Goal: Task Accomplishment & Management: Use online tool/utility

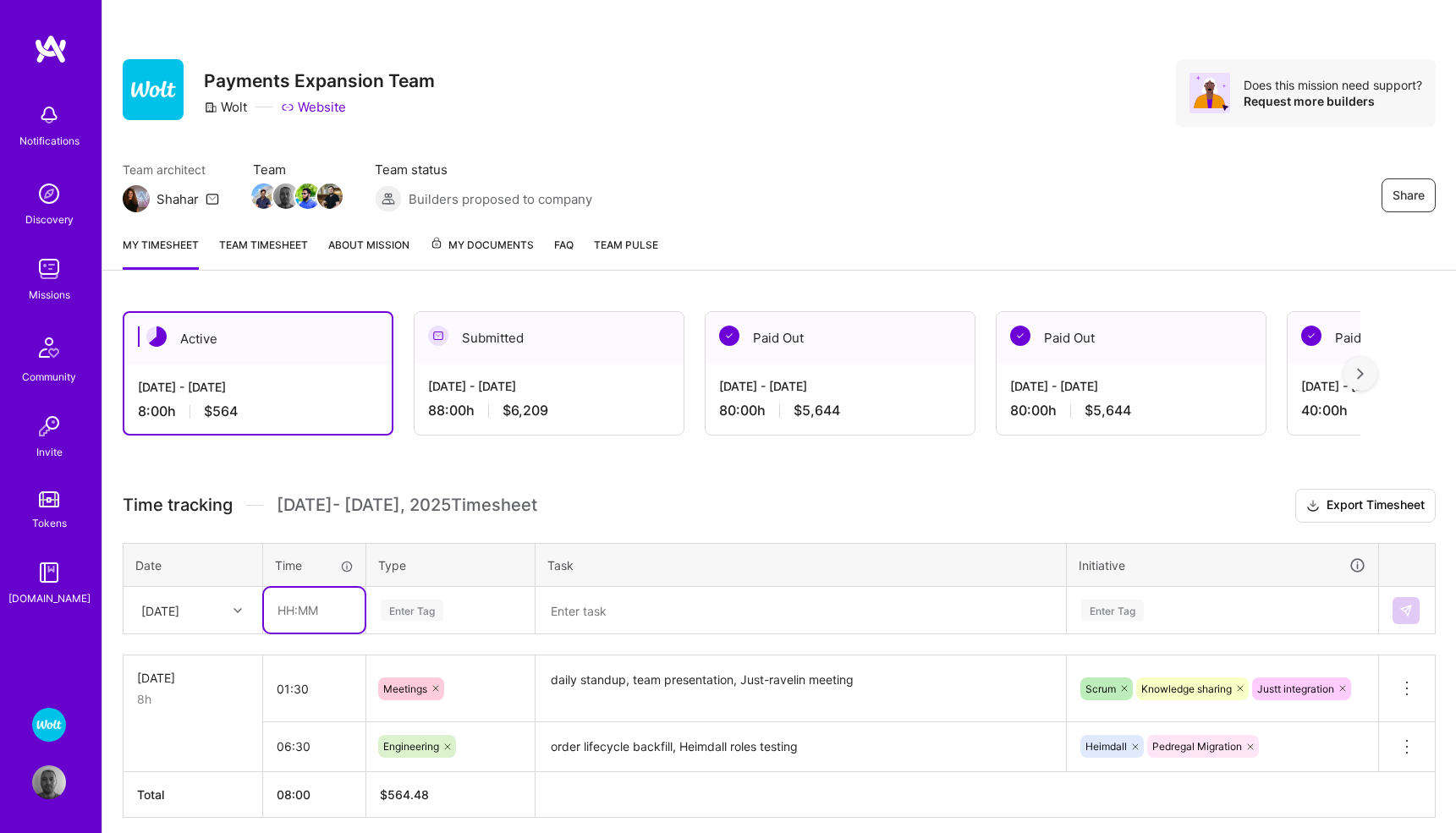
click at [311, 605] on input "text" at bounding box center [314, 610] width 101 height 45
type input "01:00"
click at [397, 608] on div "Enter Tag" at bounding box center [450, 610] width 166 height 44
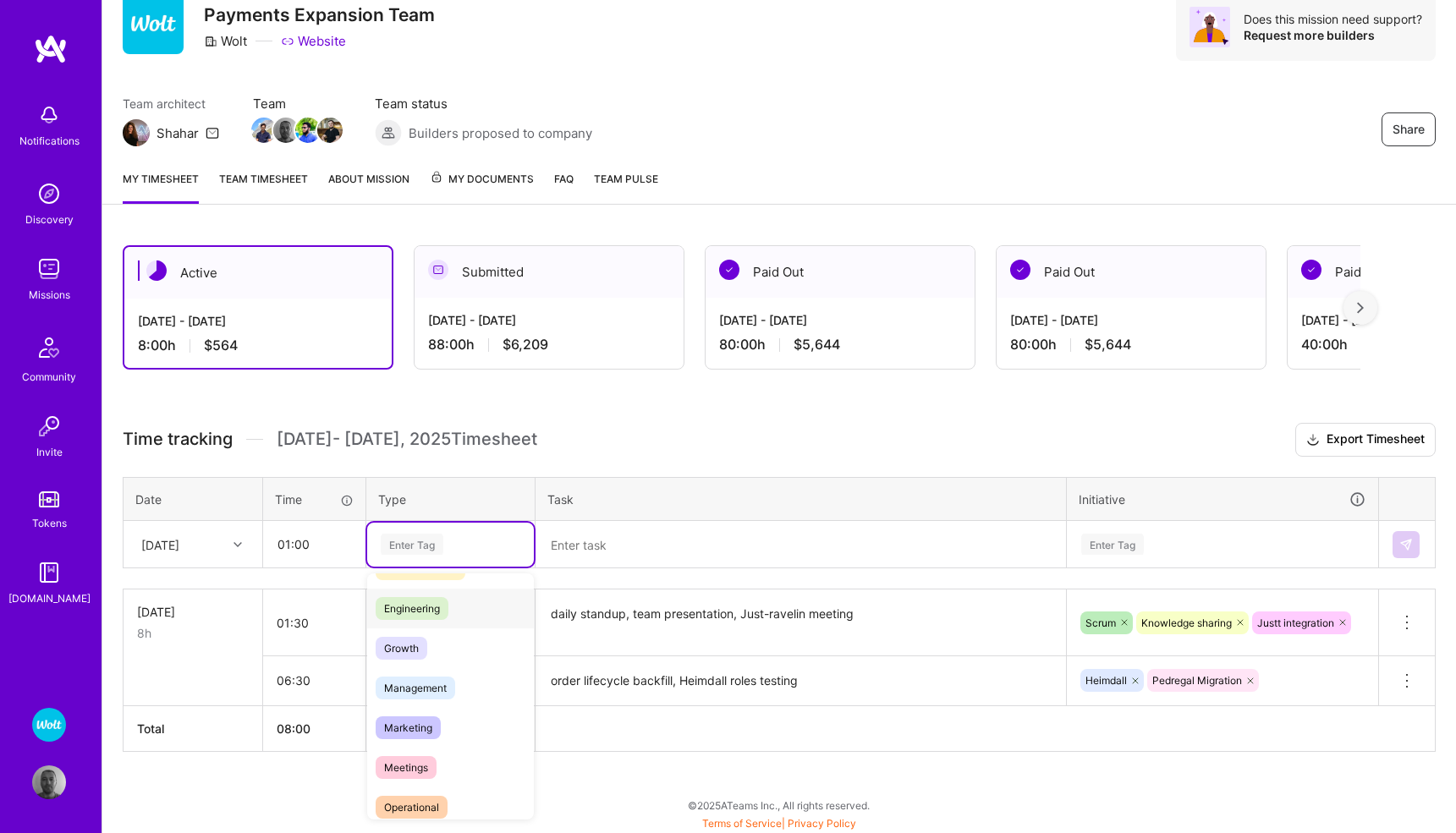
scroll to position [146, 0]
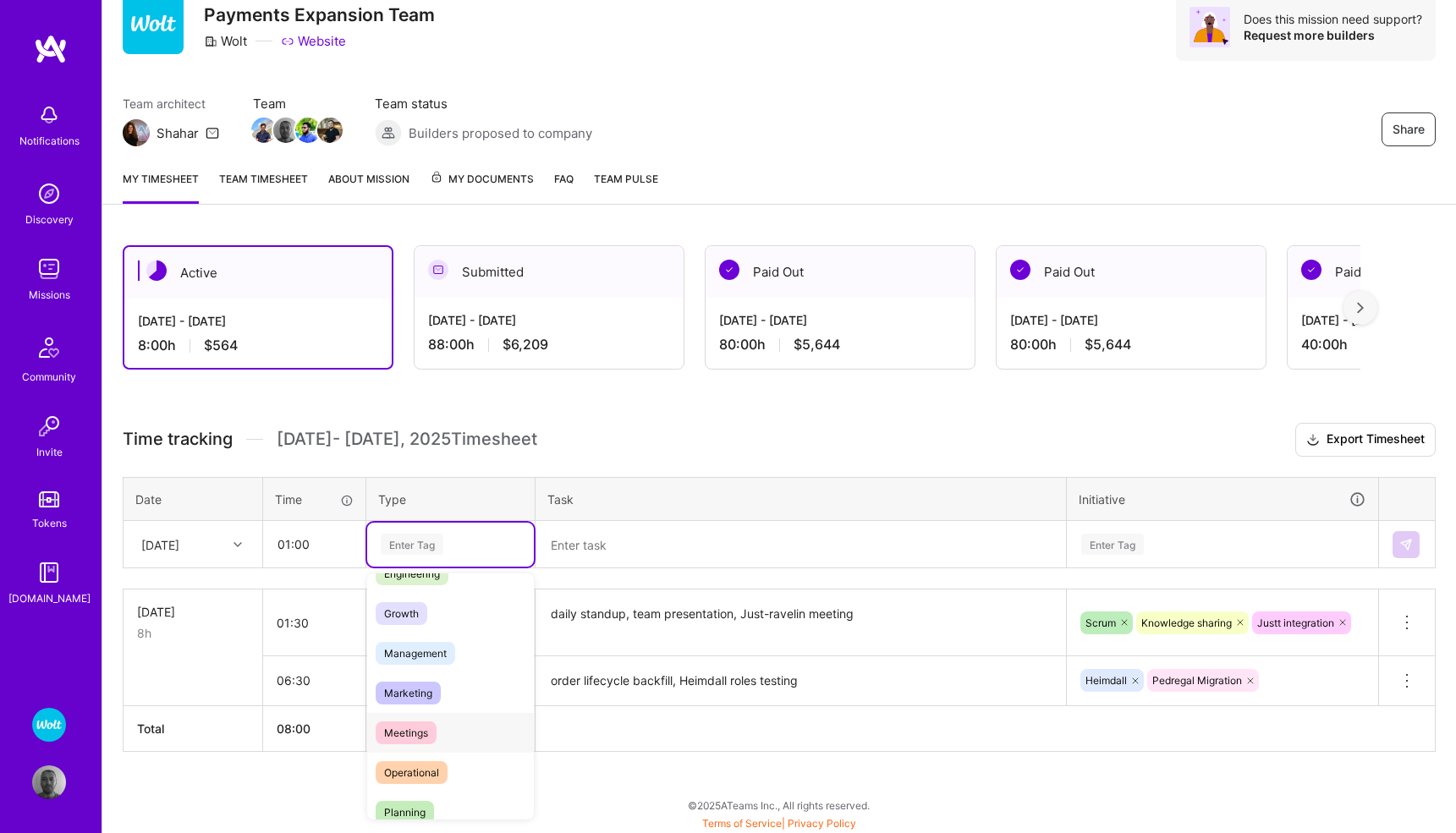
click at [407, 729] on span "Meetings" at bounding box center [406, 732] width 61 height 23
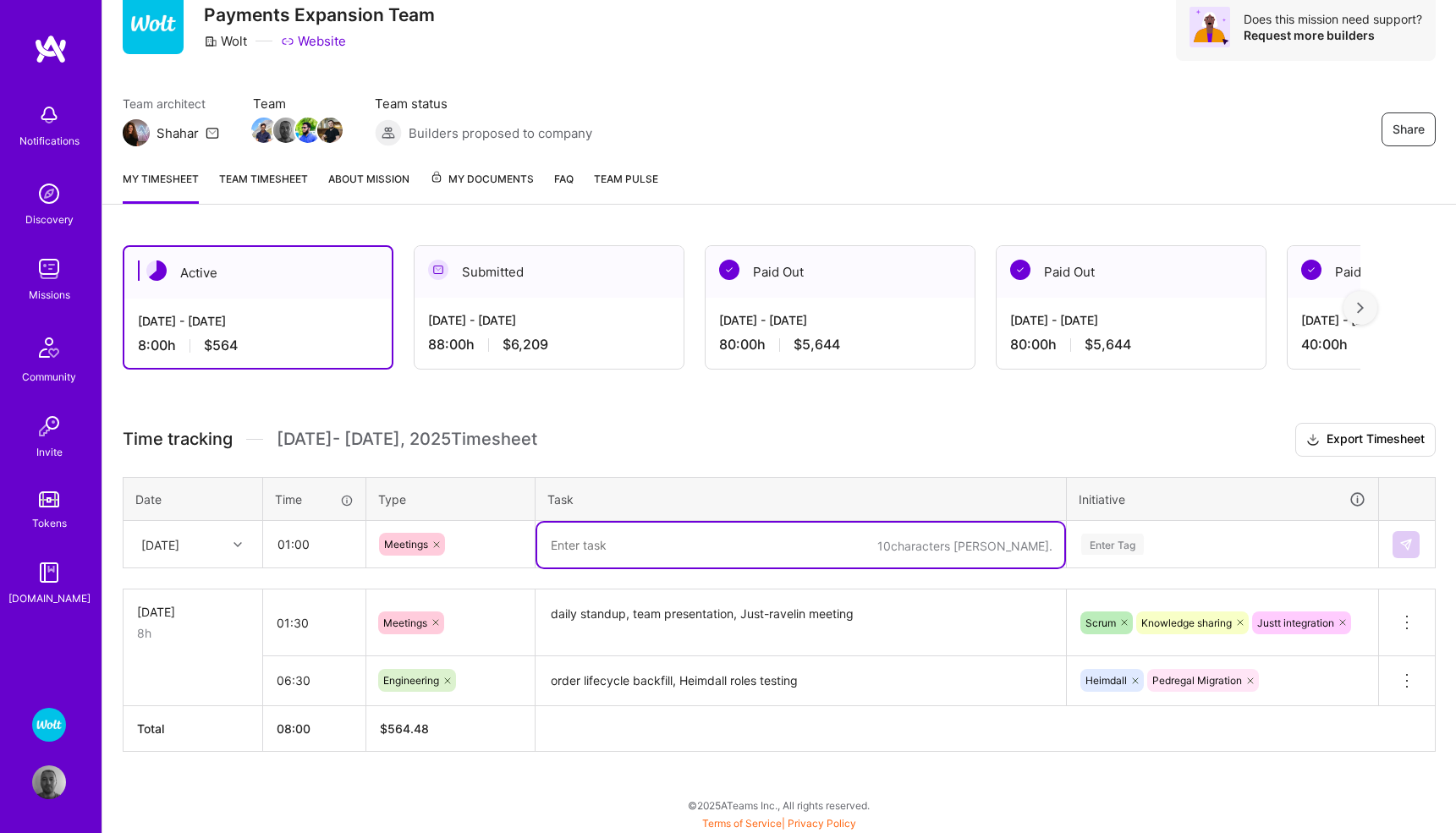
click at [618, 557] on textarea at bounding box center [801, 545] width 528 height 45
type textarea "knowledge sharing, Justt sync"
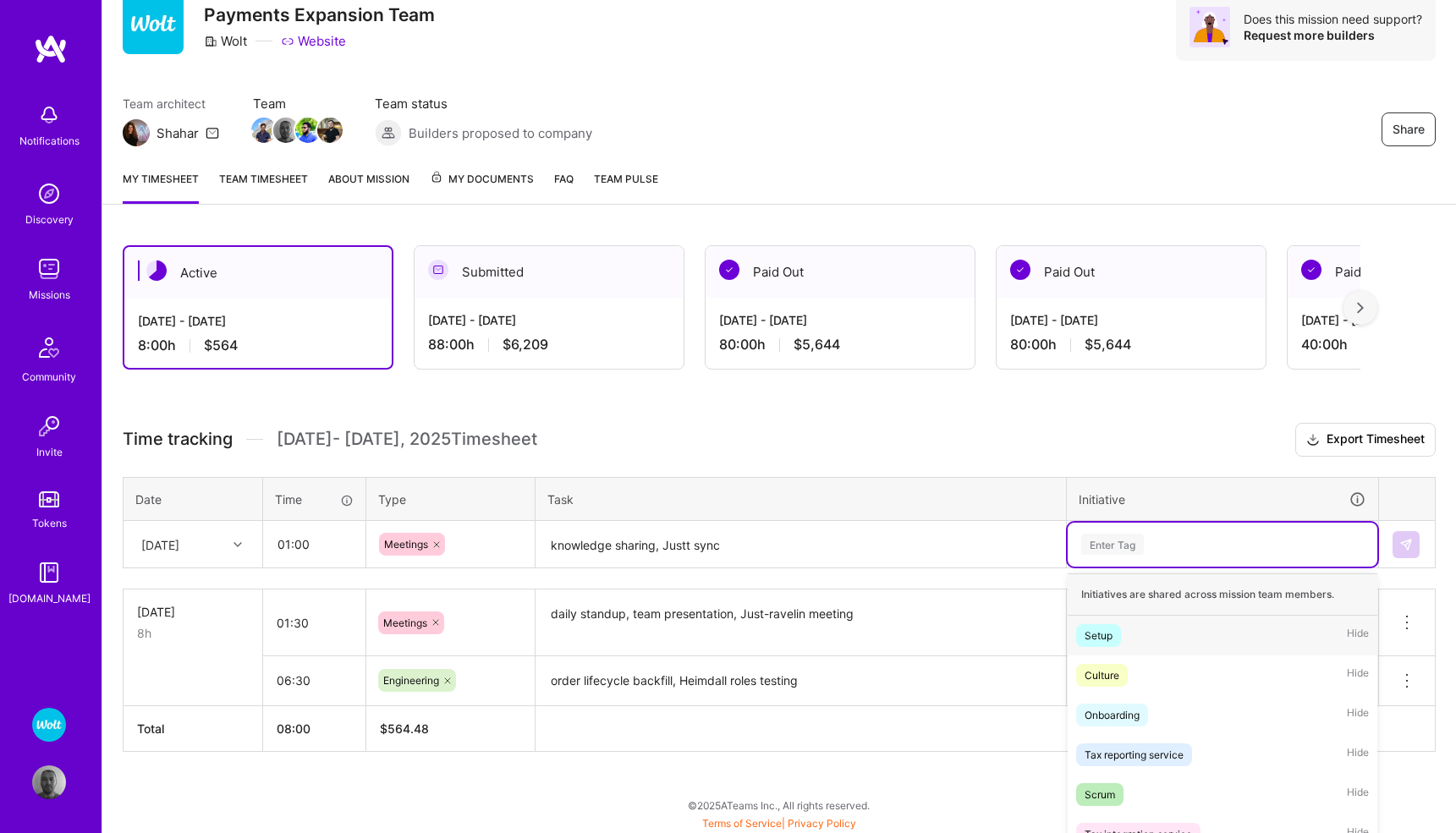
scroll to position [152, 0]
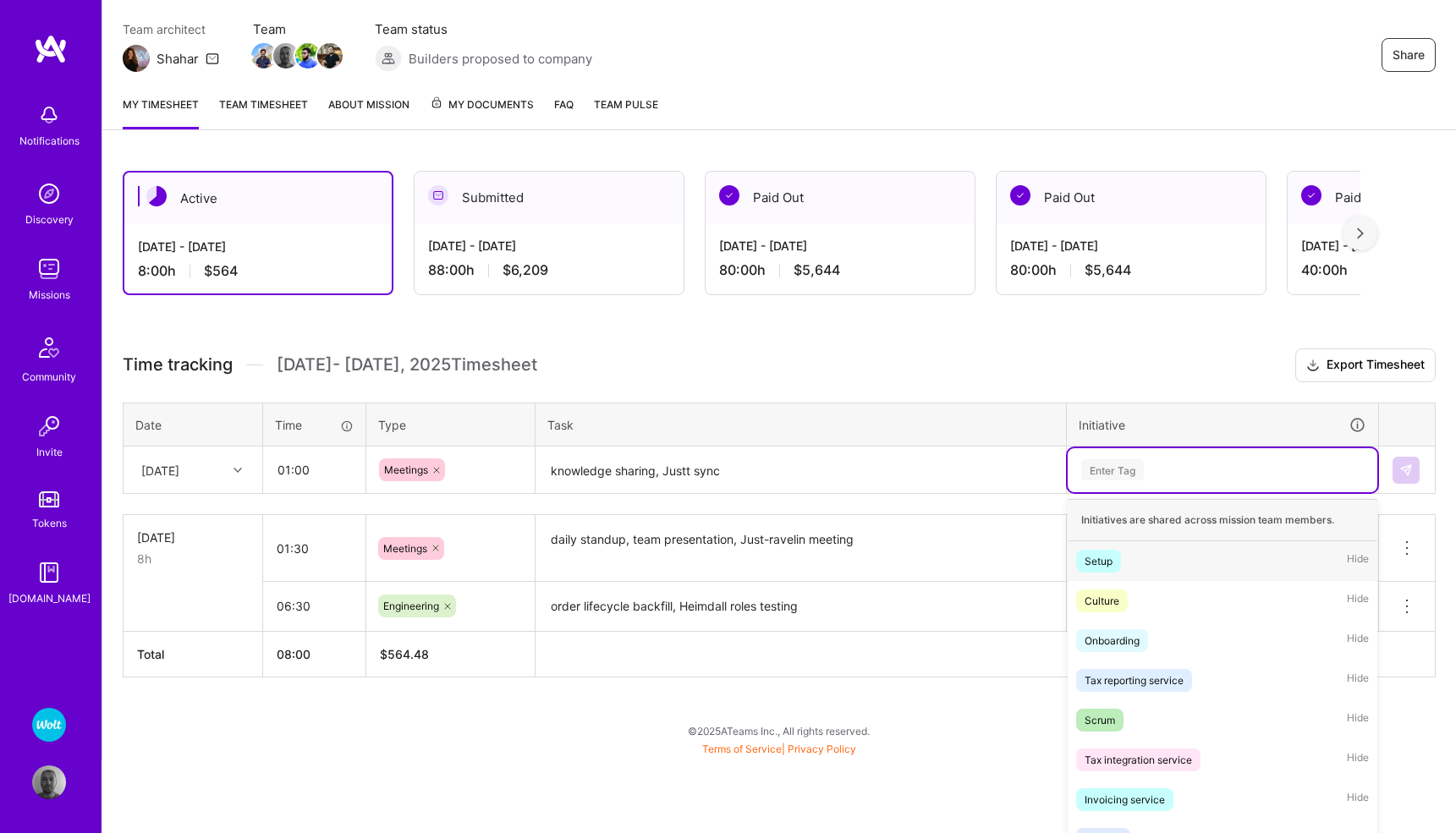
click at [1100, 492] on div "option Setup focused, 1 of 58. 58 results available. Use Up and Down to choose …" at bounding box center [1222, 470] width 309 height 44
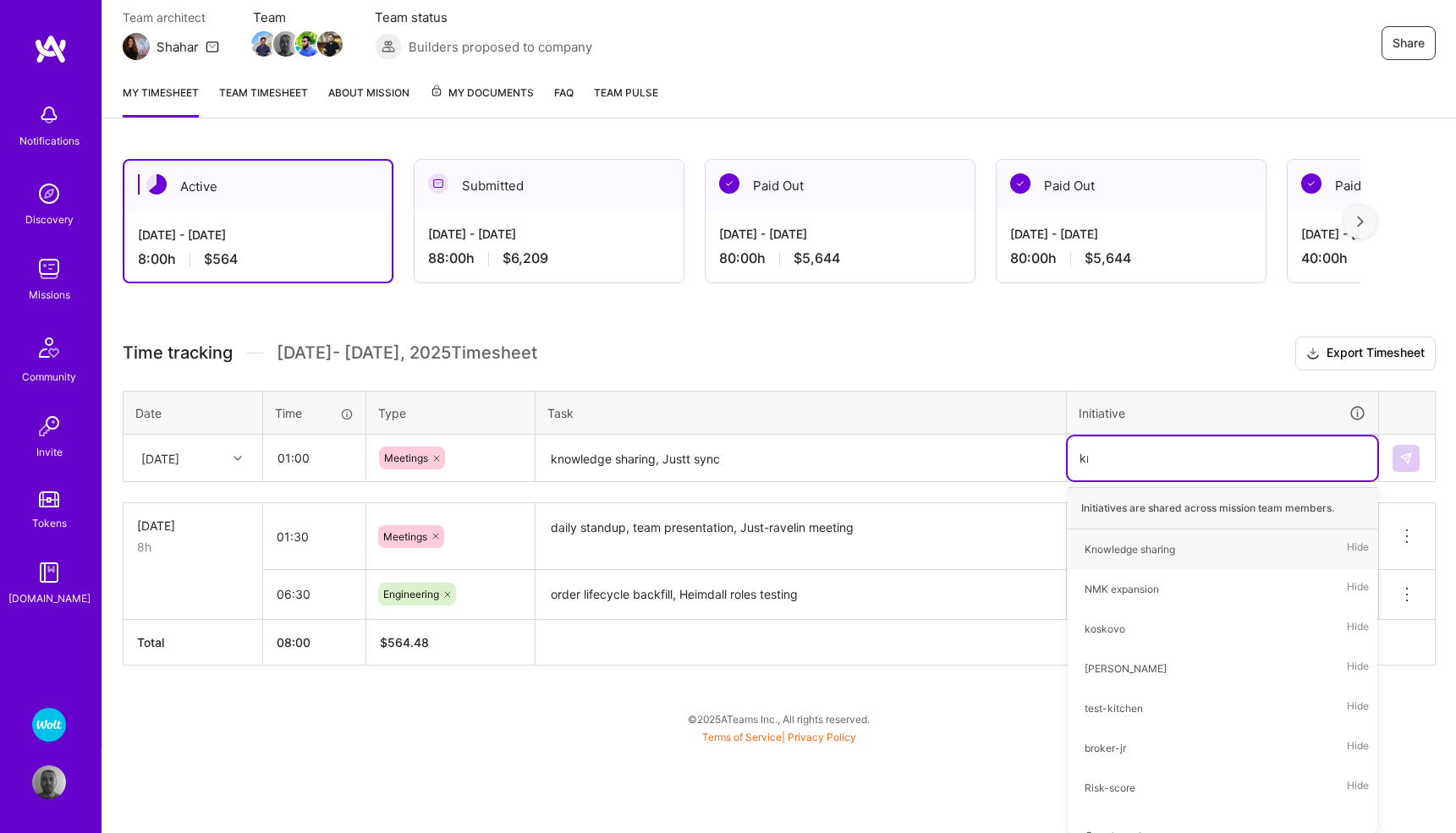
scroll to position [66, 0]
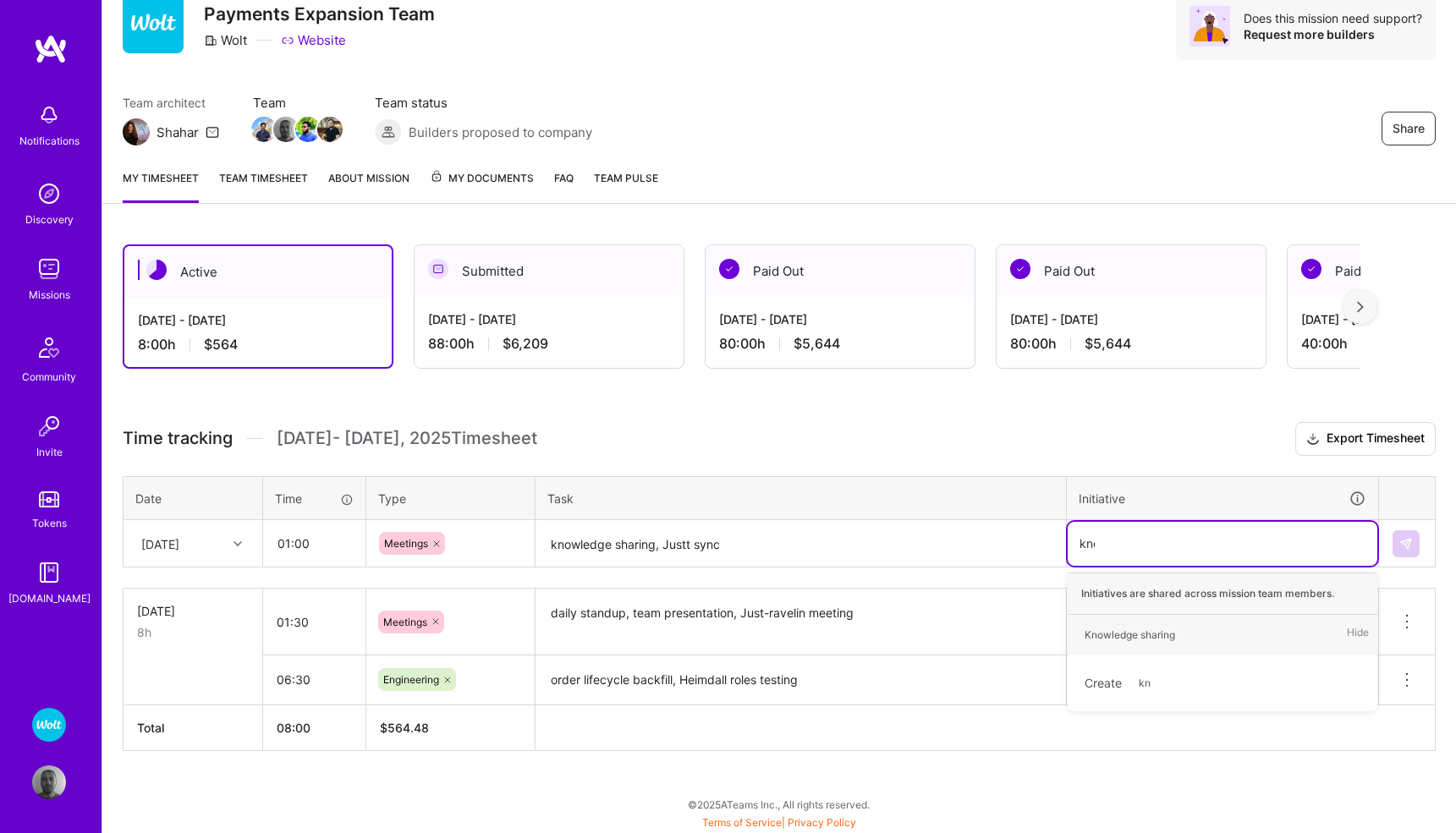
type input "know"
click at [1132, 626] on div "Knowledge sharing" at bounding box center [1130, 634] width 91 height 18
type input "just"
click at [1180, 629] on div "Justt integration Hide" at bounding box center [1222, 634] width 309 height 40
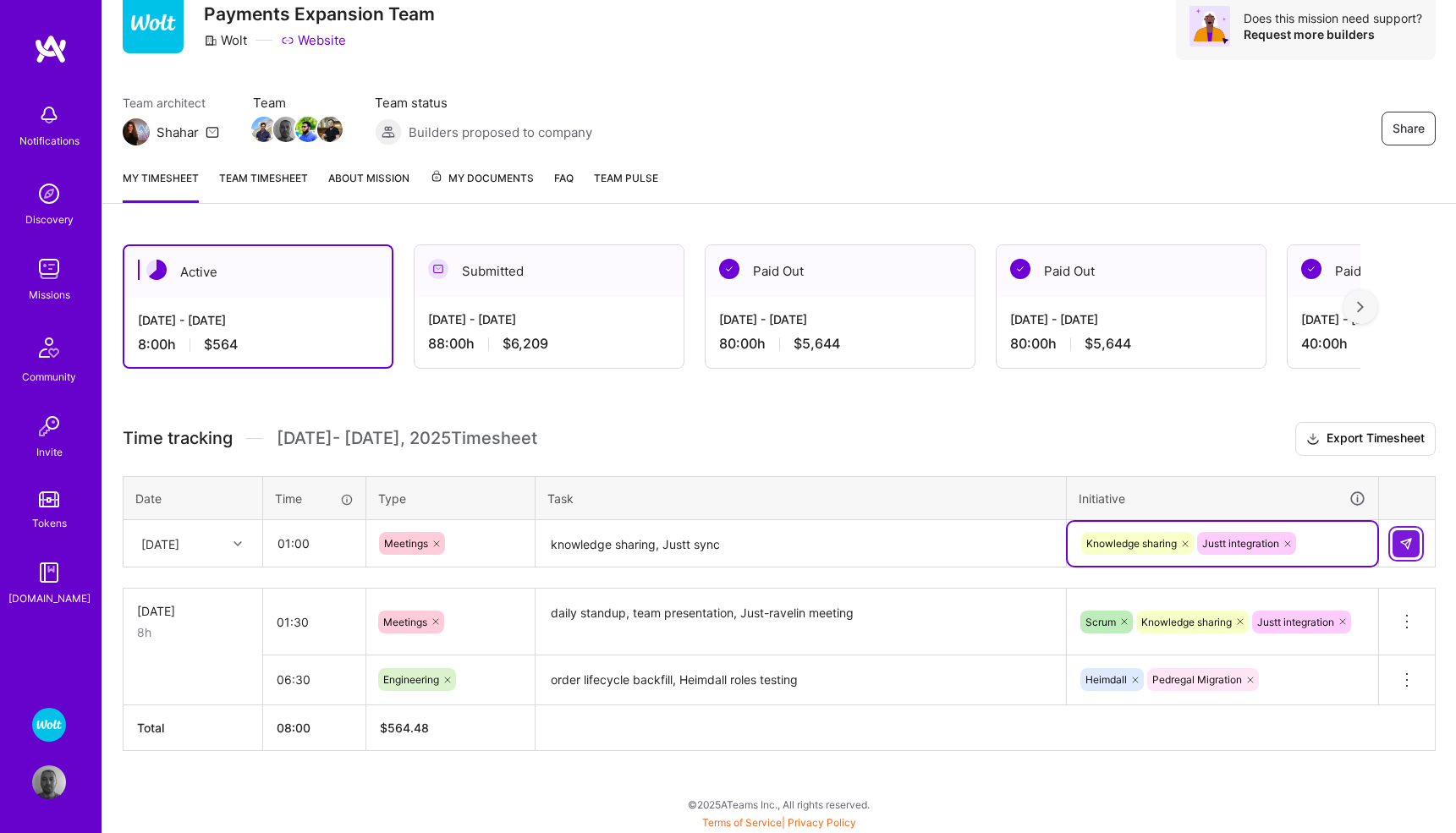
click at [1402, 546] on img at bounding box center [1406, 544] width 14 height 14
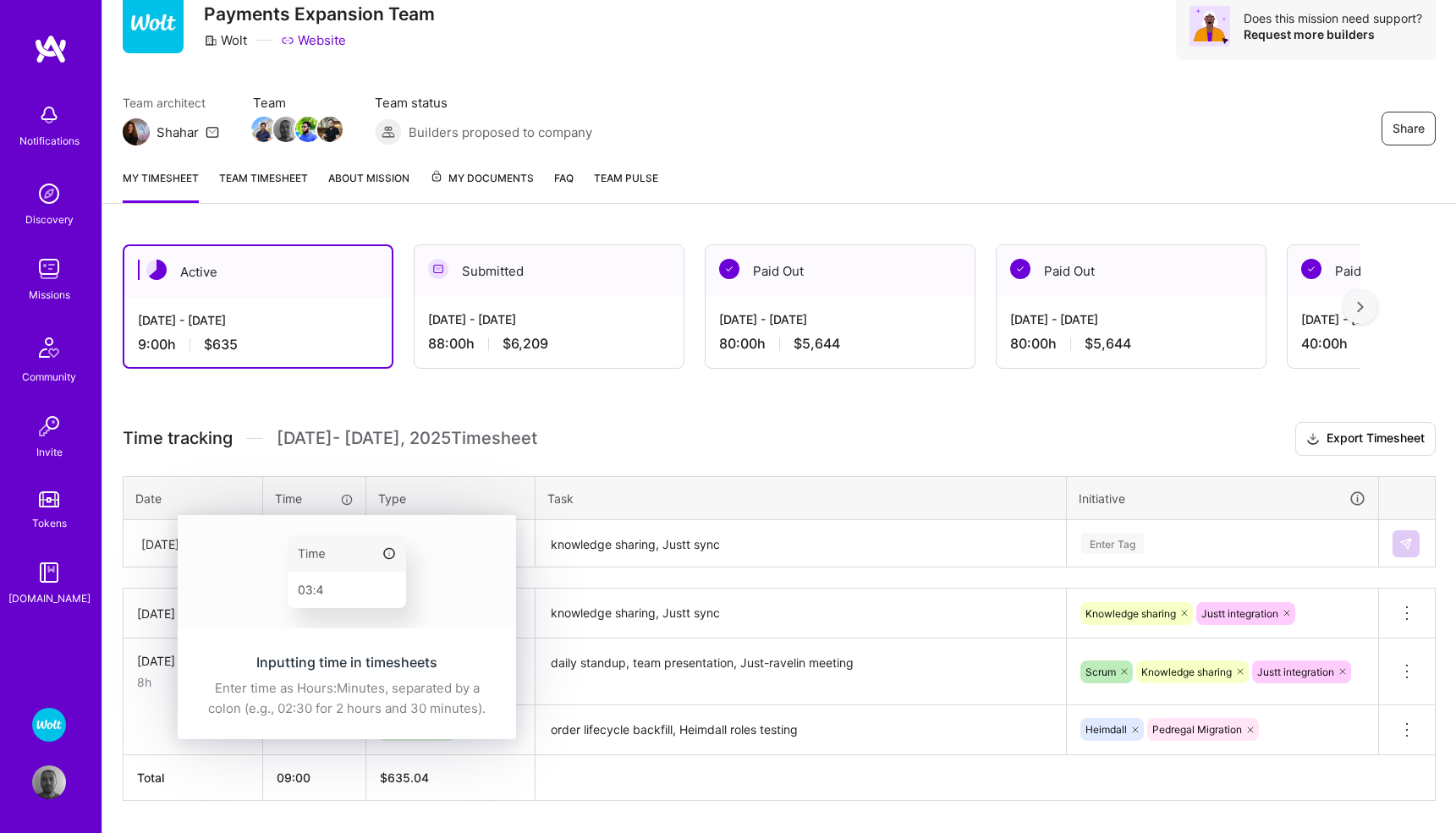
click at [312, 542] on div "Inputting time in timesheets Enter time as Hours:Minutes, separated by a colon …" at bounding box center [346, 627] width 338 height 224
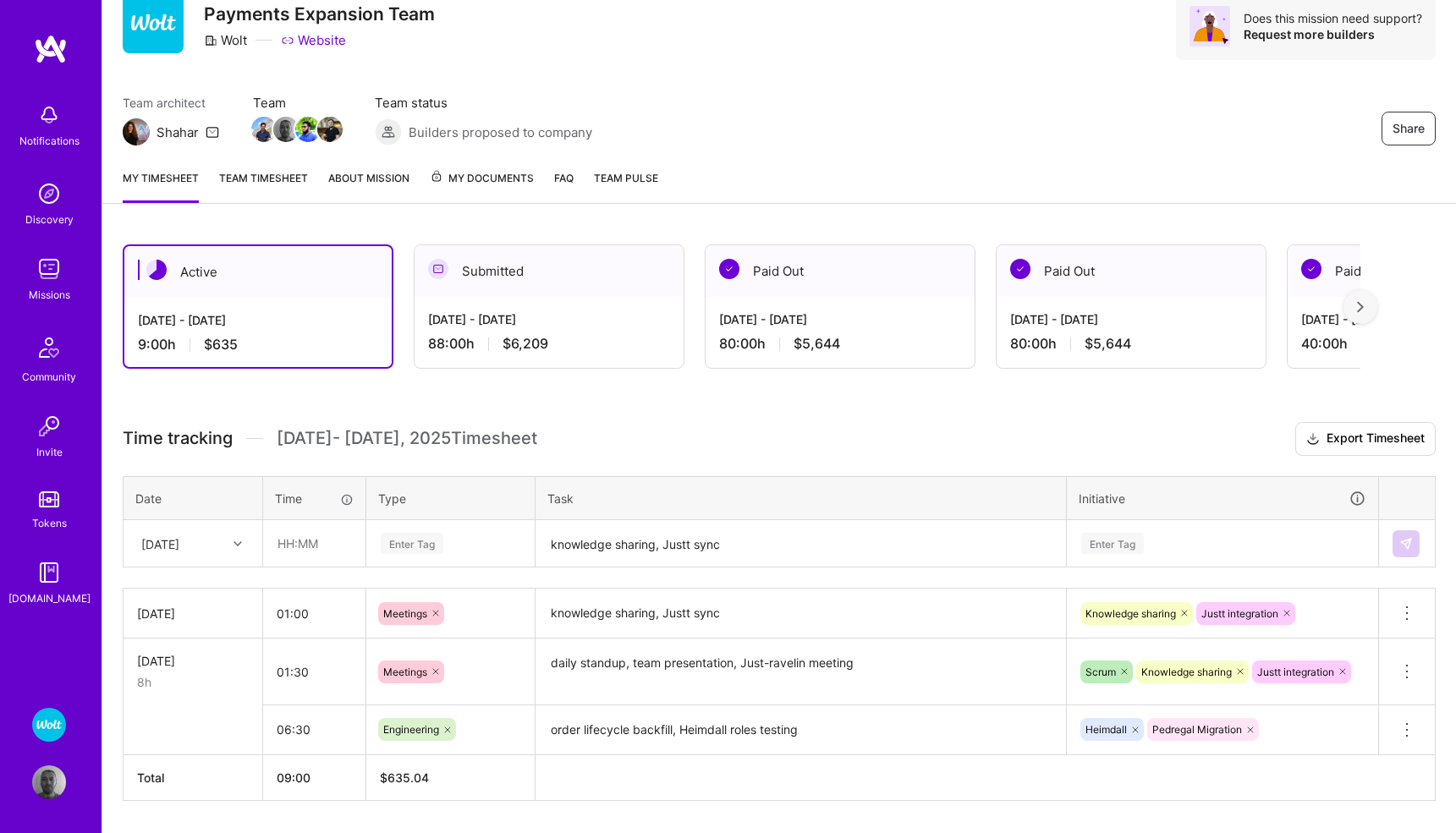
click at [531, 416] on div "Active [DATE] - [DATE] 9:00 h $635 Submitted [DATE] - [DATE] 88:00 h $6,209 Pai…" at bounding box center [779, 554] width 1353 height 659
click at [288, 537] on input "text" at bounding box center [314, 543] width 101 height 45
type input "07:00"
click at [430, 546] on div "Enter Tag" at bounding box center [412, 543] width 63 height 26
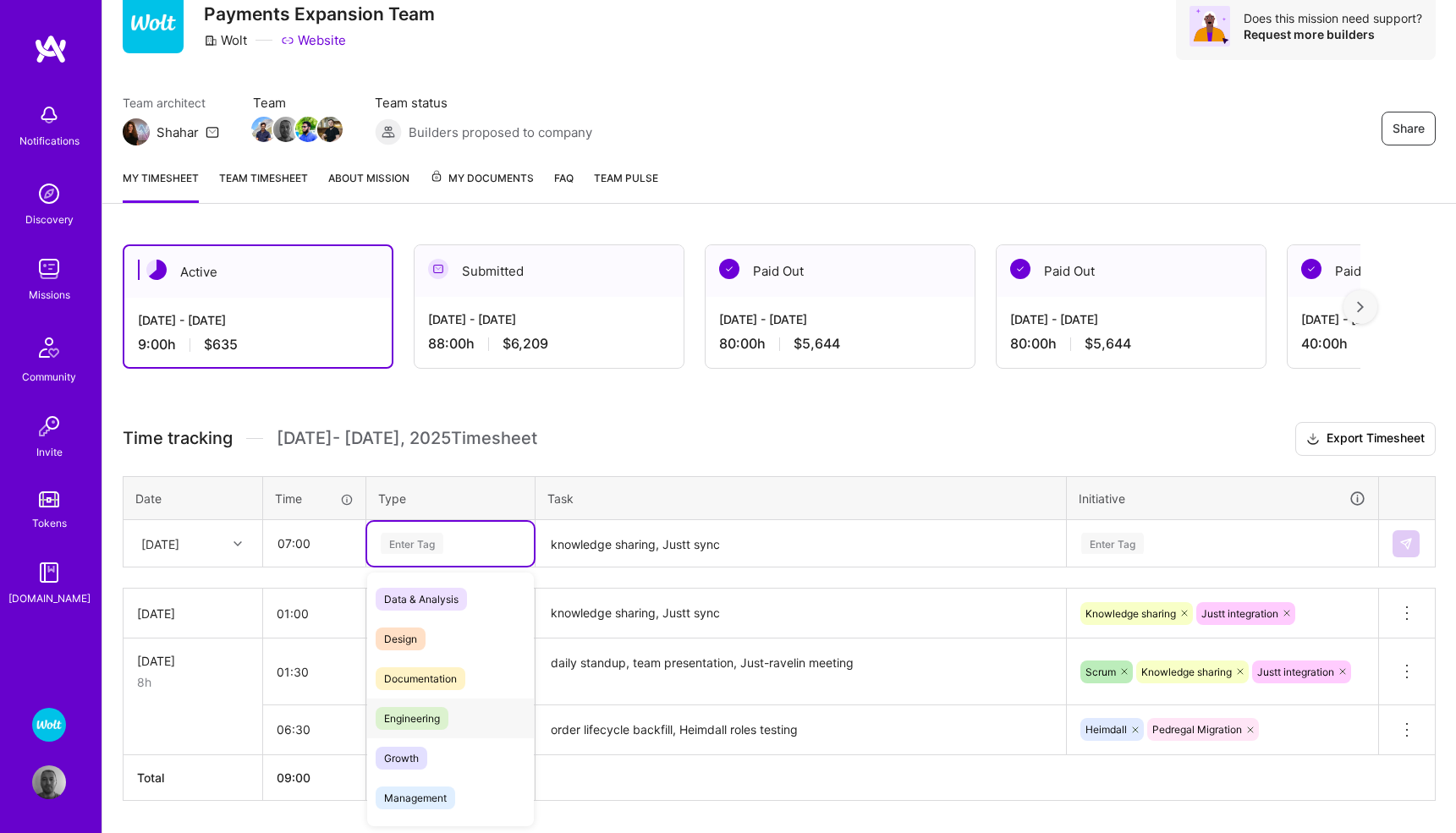
click at [429, 712] on span "Engineering" at bounding box center [412, 718] width 73 height 23
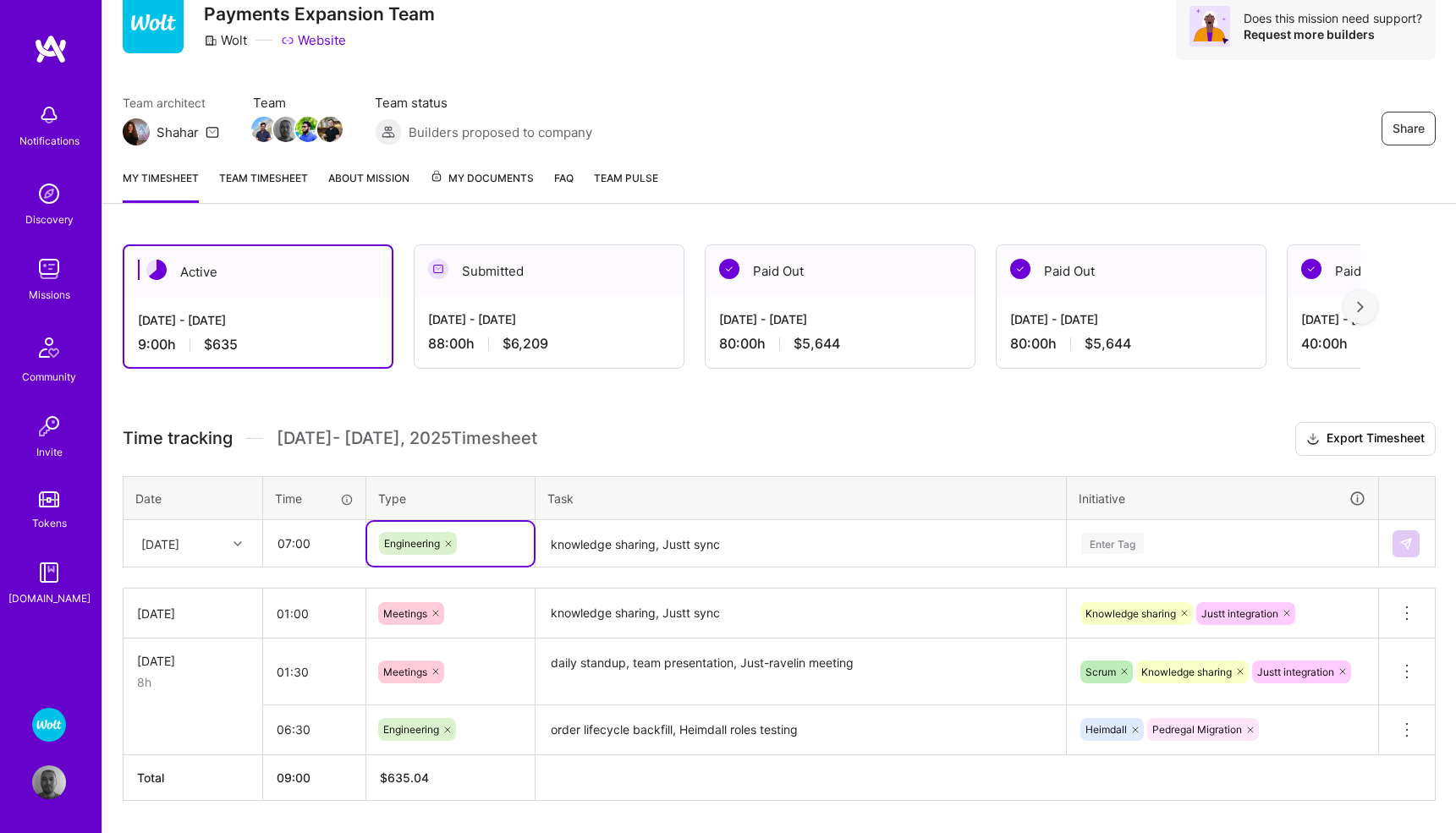
click at [625, 549] on textarea "knowledge sharing, Justt sync" at bounding box center [801, 544] width 528 height 45
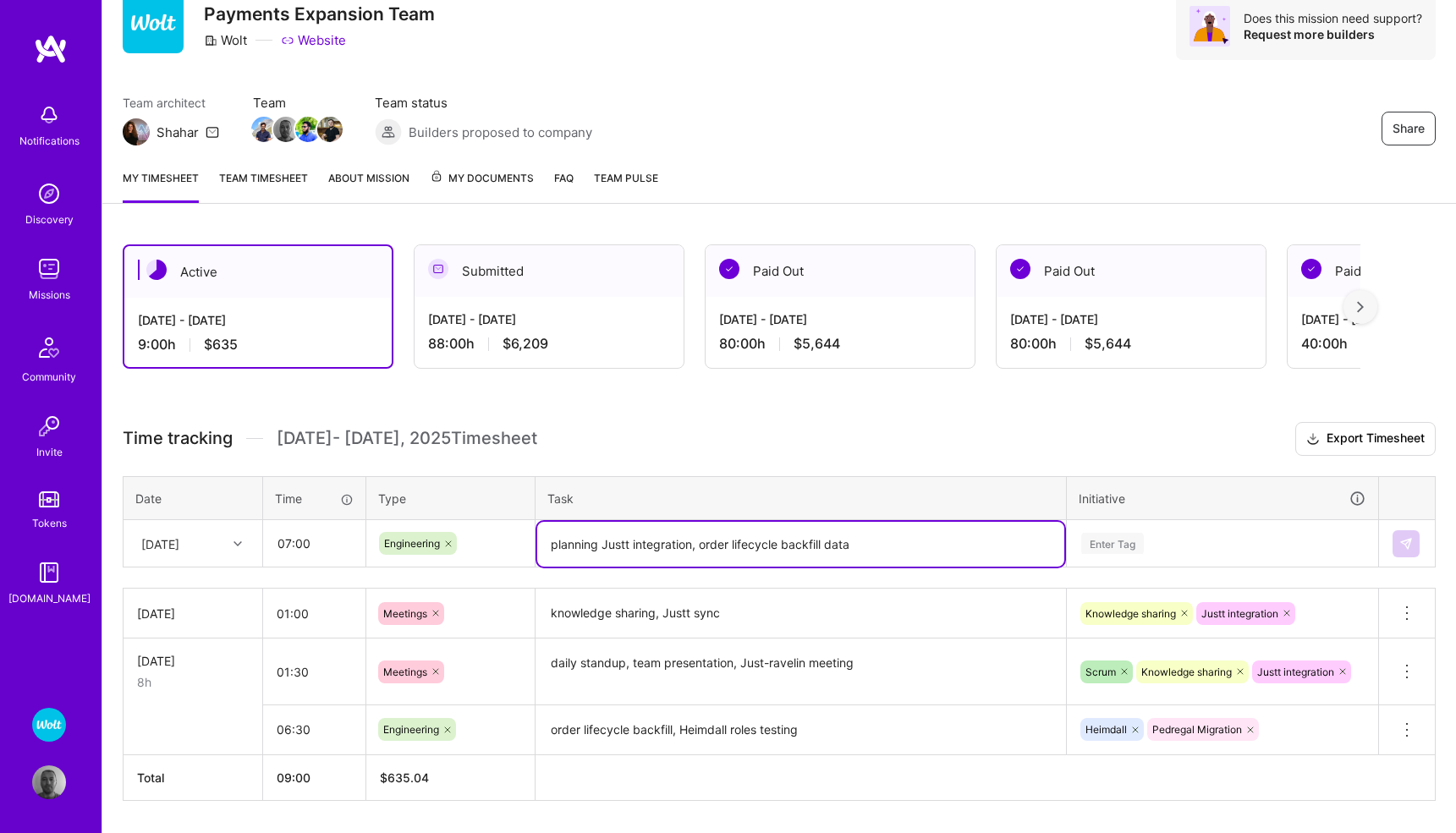
type textarea "planning Justt integration, order lifecycle backfill data"
click at [1098, 539] on div "Enter Tag" at bounding box center [1222, 544] width 309 height 44
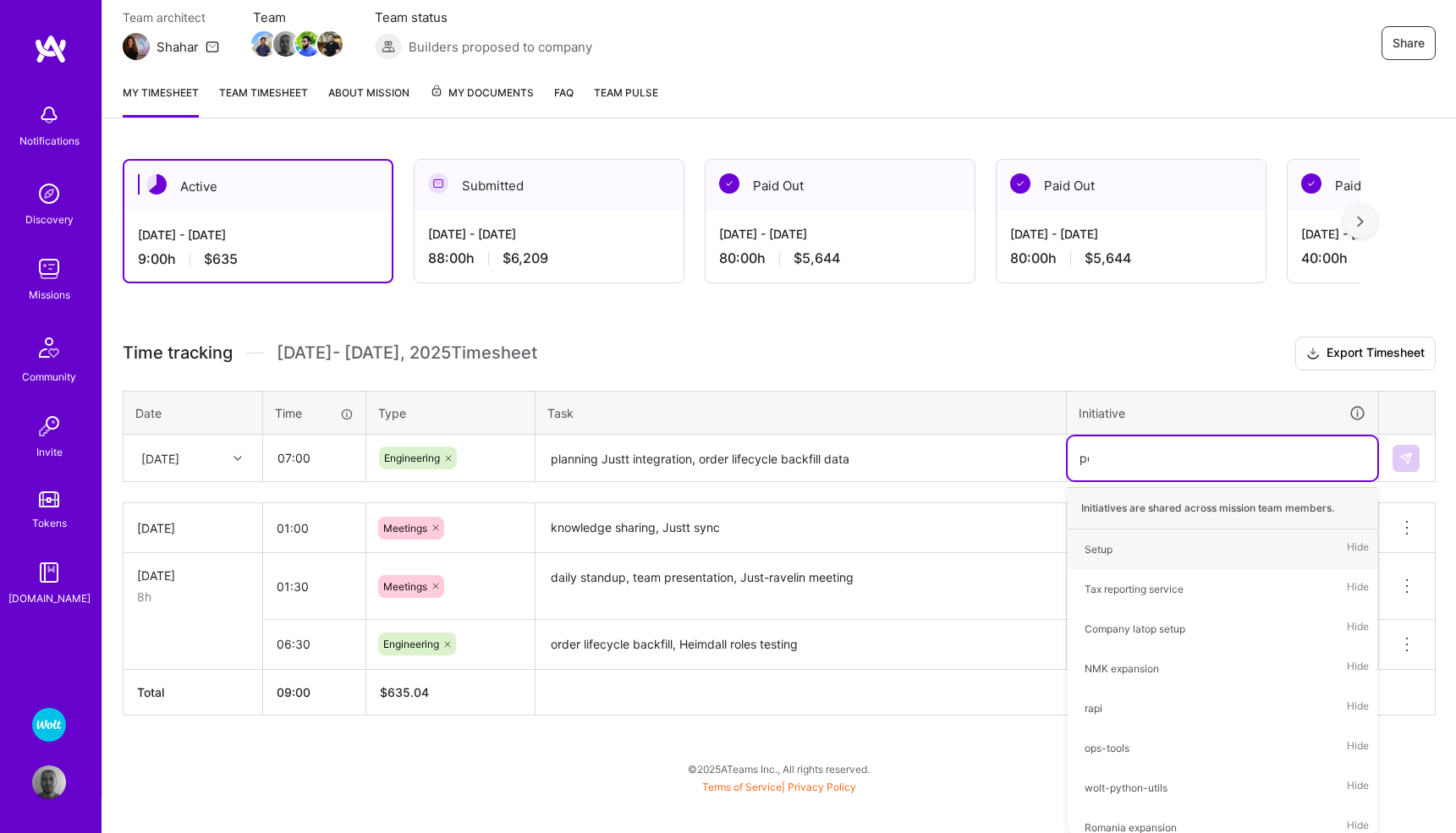
scroll to position [116, 0]
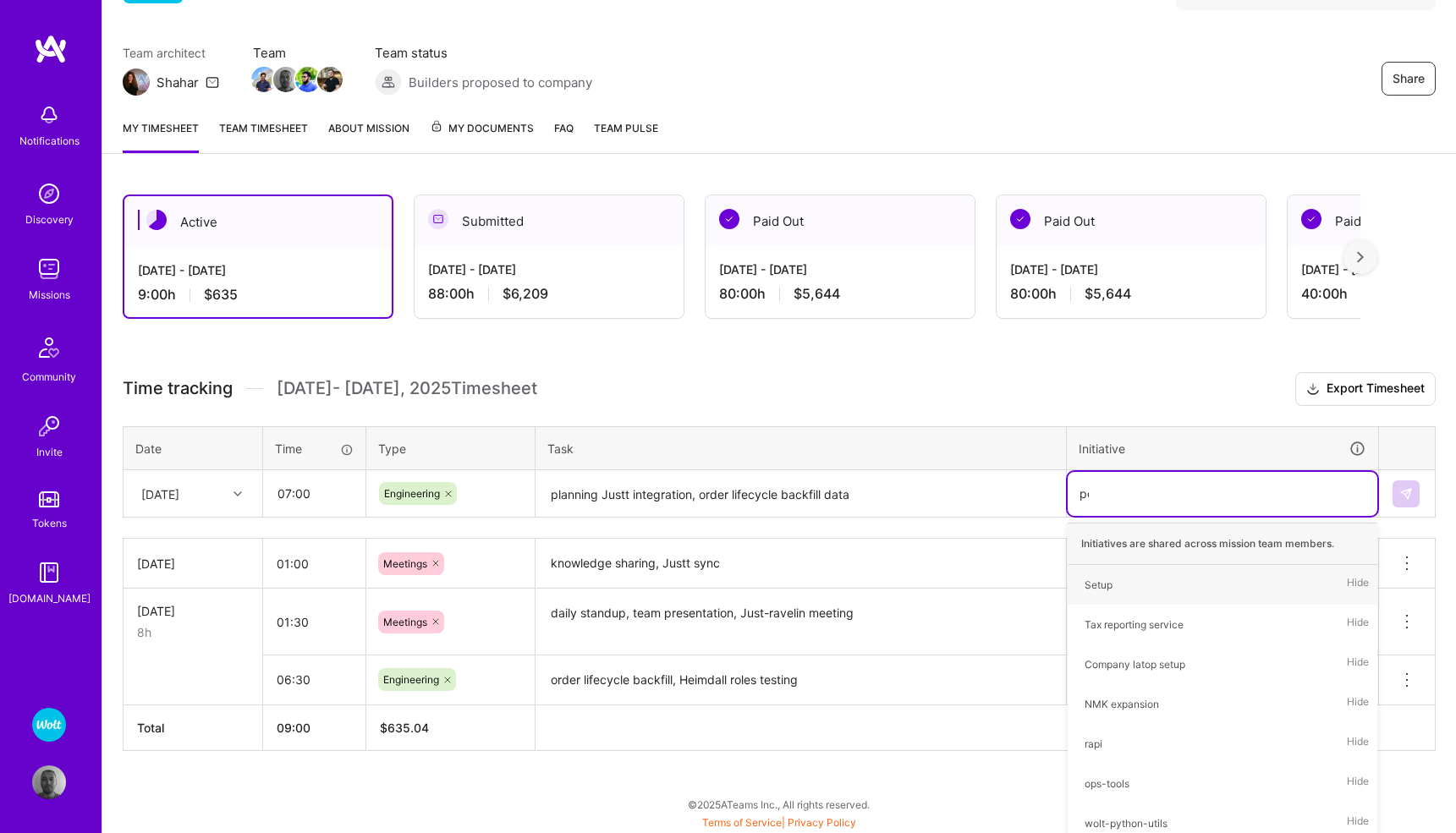
type input "ped"
click at [1114, 620] on div "Pedregal Migration" at bounding box center [1129, 624] width 90 height 18
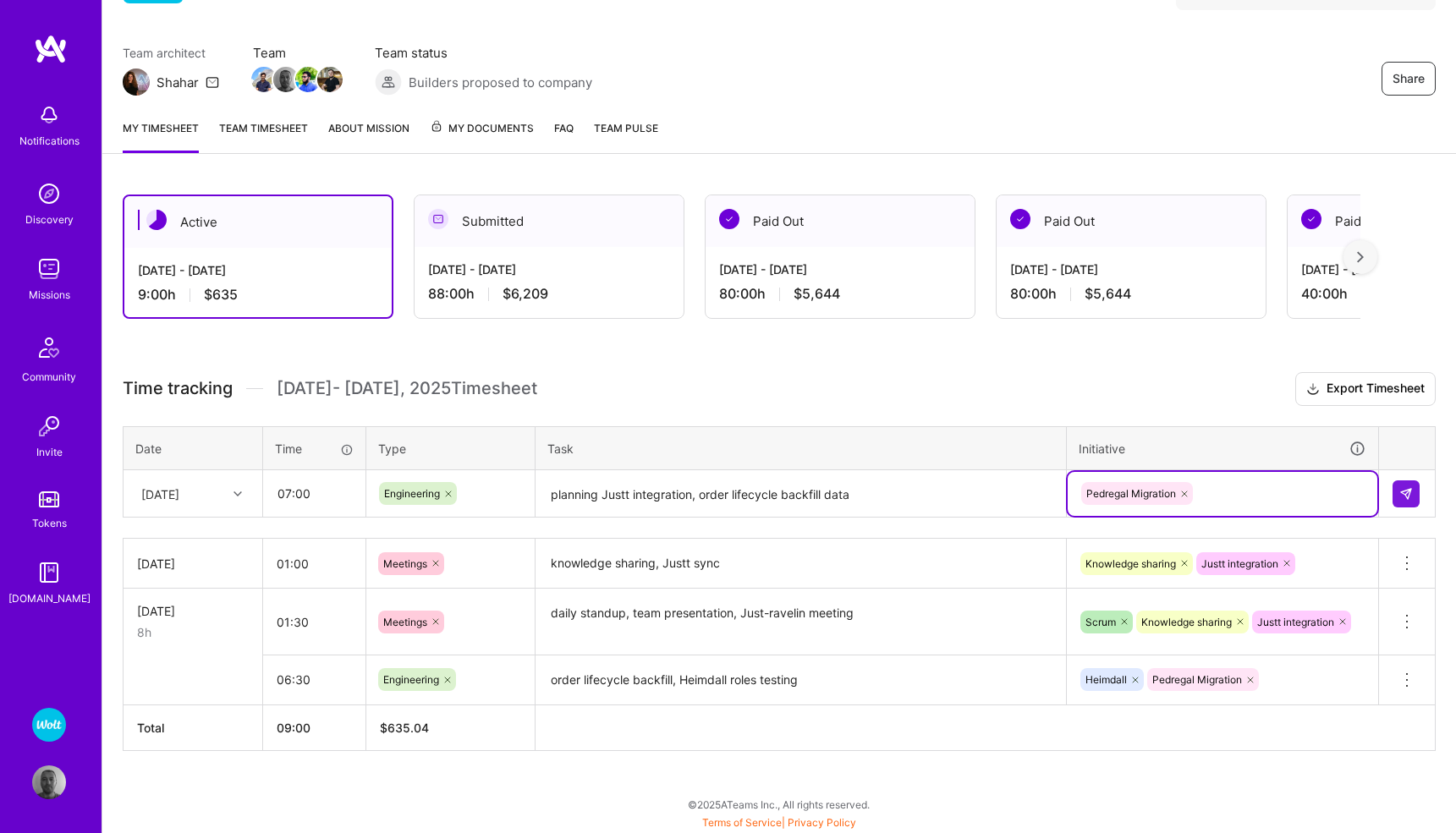
click at [1234, 498] on div "option Pedregal Migration, selected. Select is focused ,type to refine list, pr…" at bounding box center [1222, 494] width 309 height 44
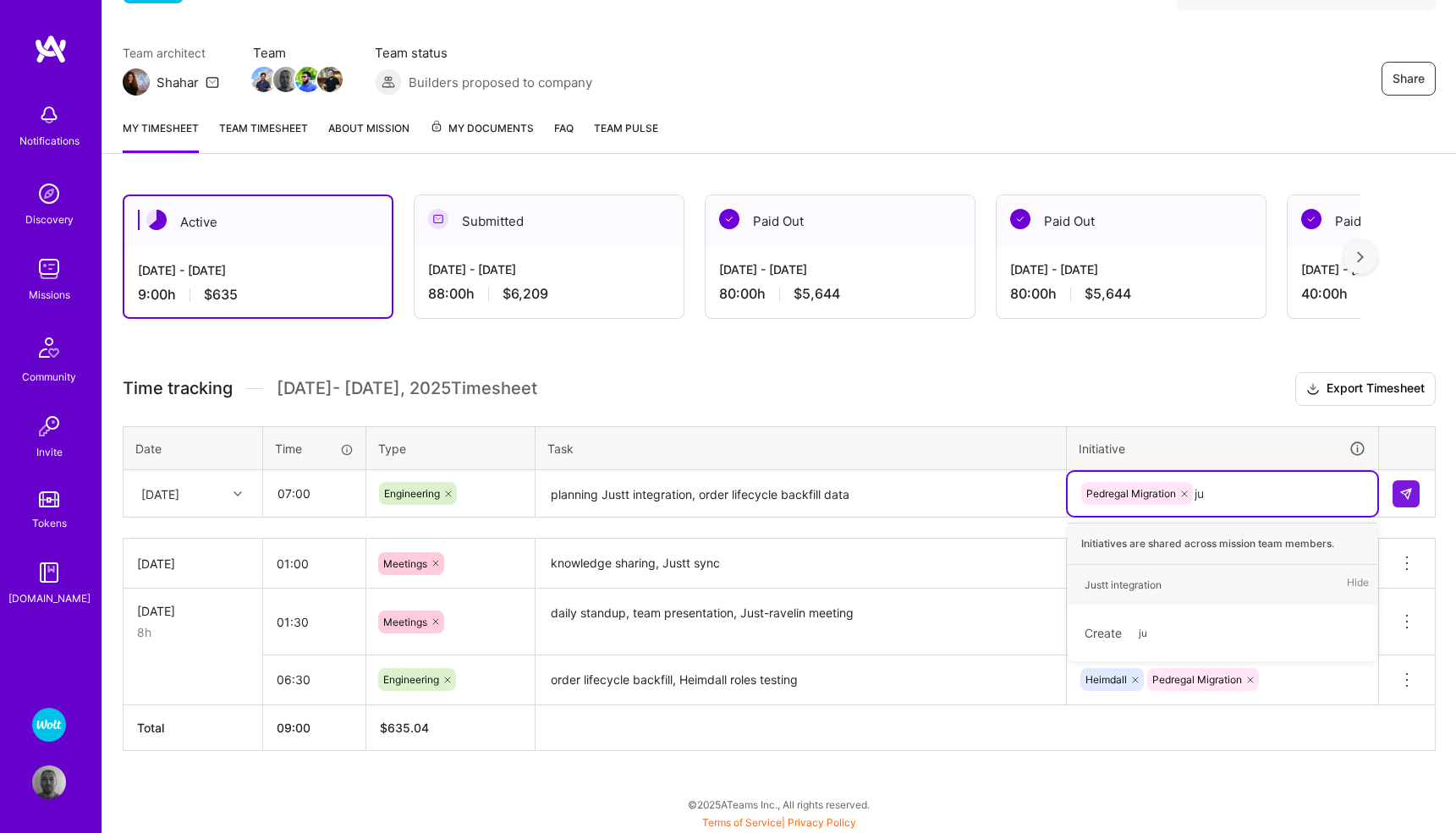
type input "jus"
click at [1146, 587] on div "Justt integration" at bounding box center [1122, 585] width 77 height 18
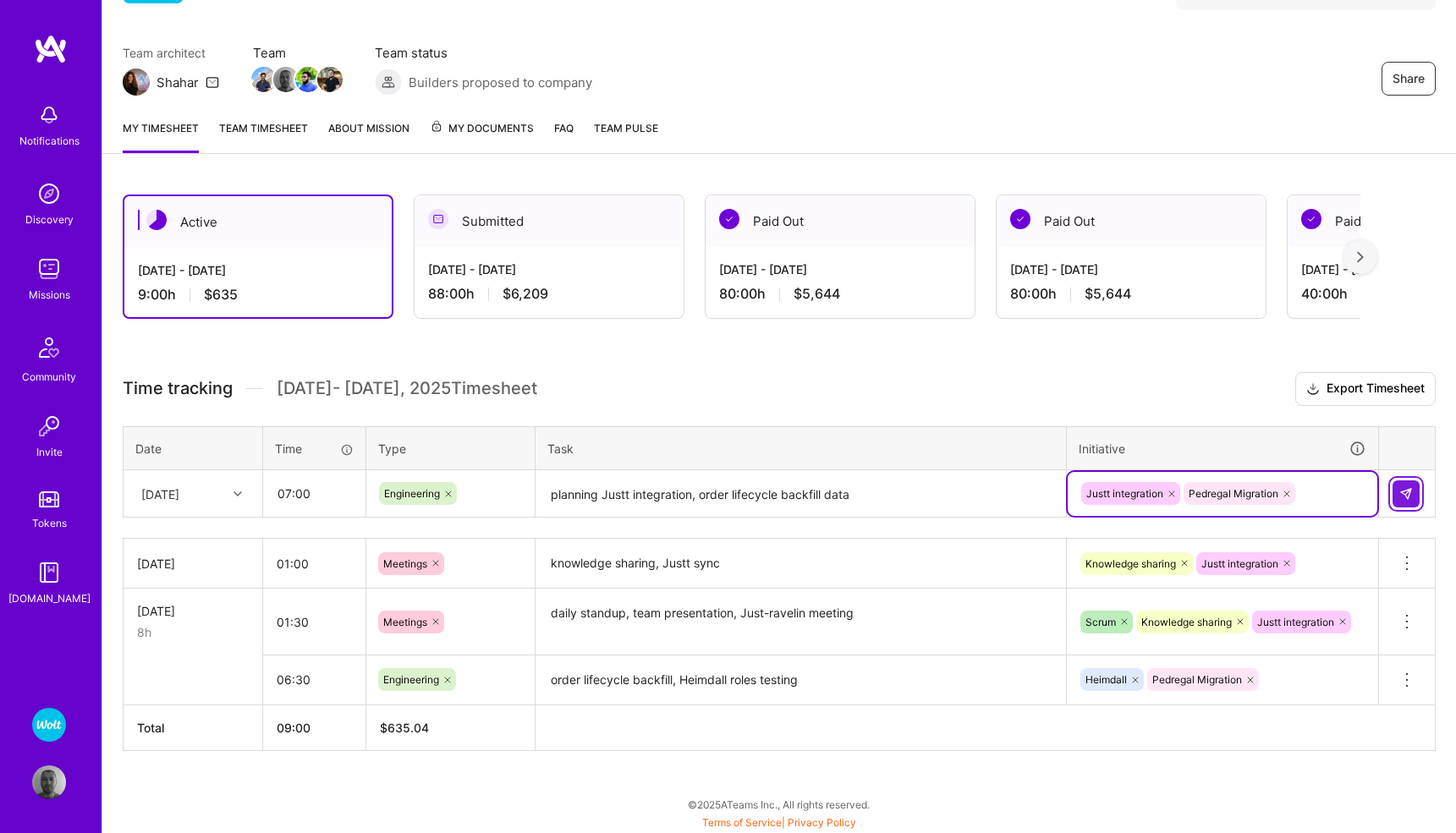
click at [1402, 497] on img at bounding box center [1406, 494] width 14 height 14
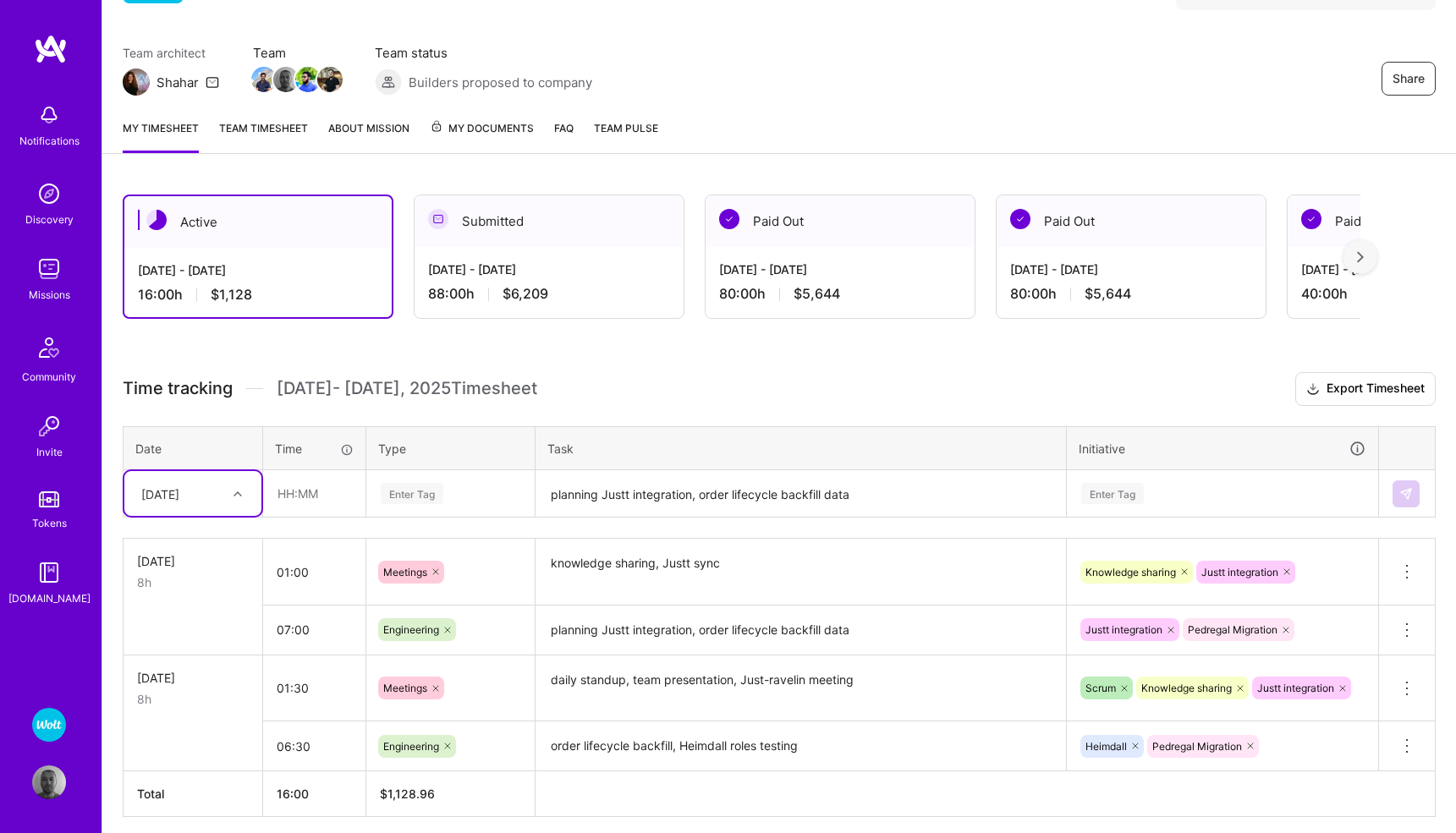
click at [57, 277] on img at bounding box center [49, 269] width 34 height 34
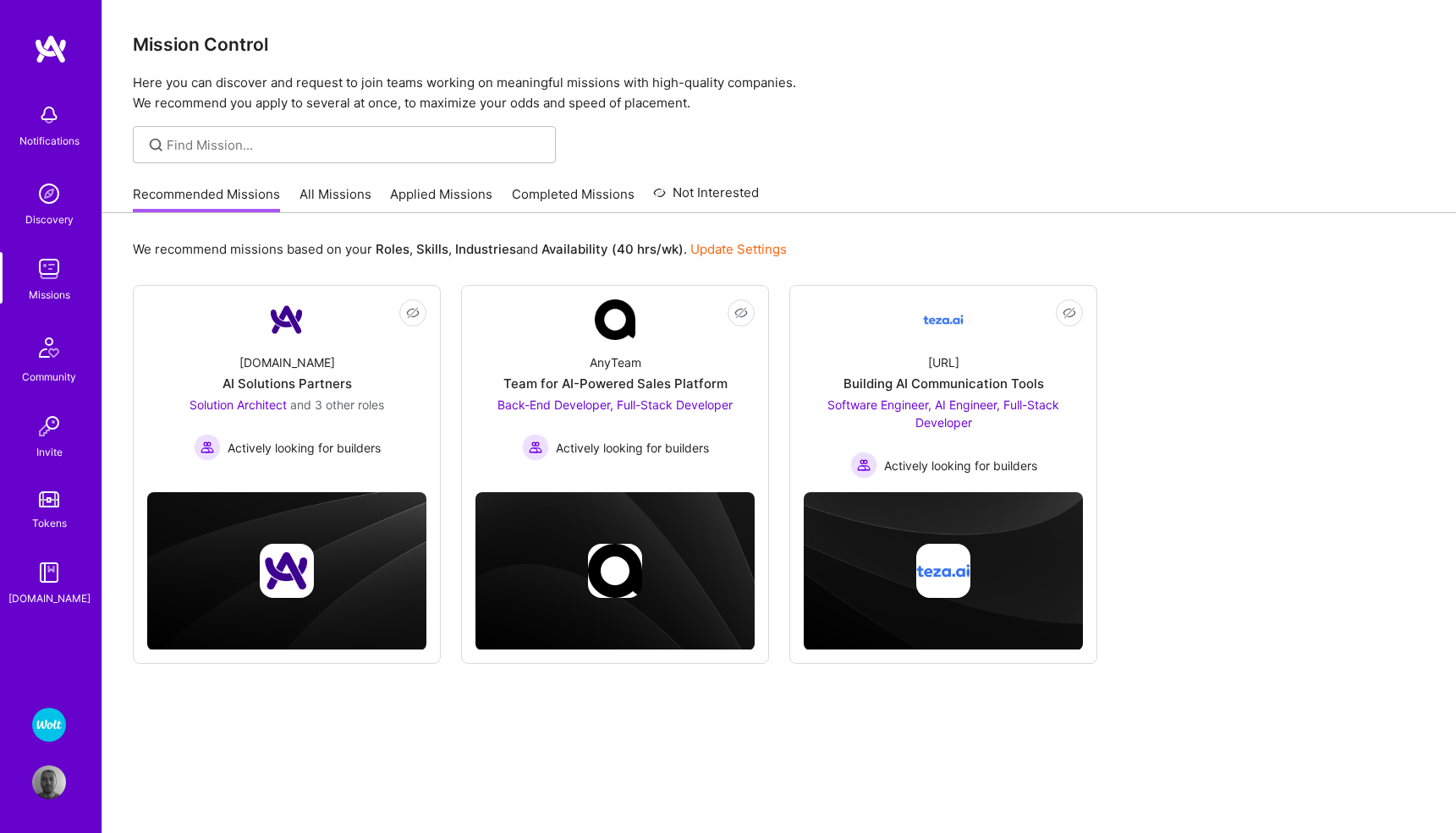
click at [42, 722] on img at bounding box center [49, 725] width 34 height 34
